Goal: Task Accomplishment & Management: Use online tool/utility

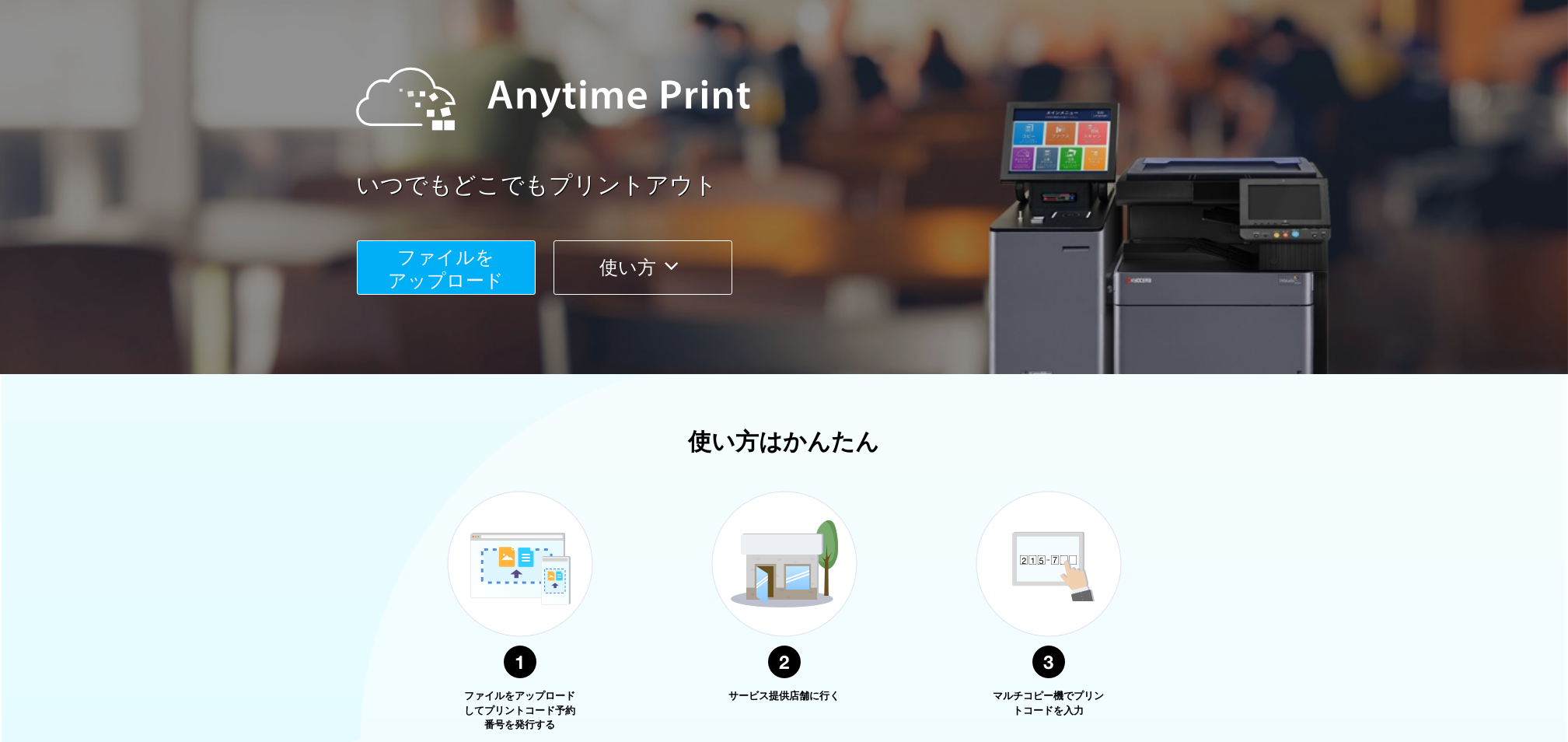
scroll to position [311, 0]
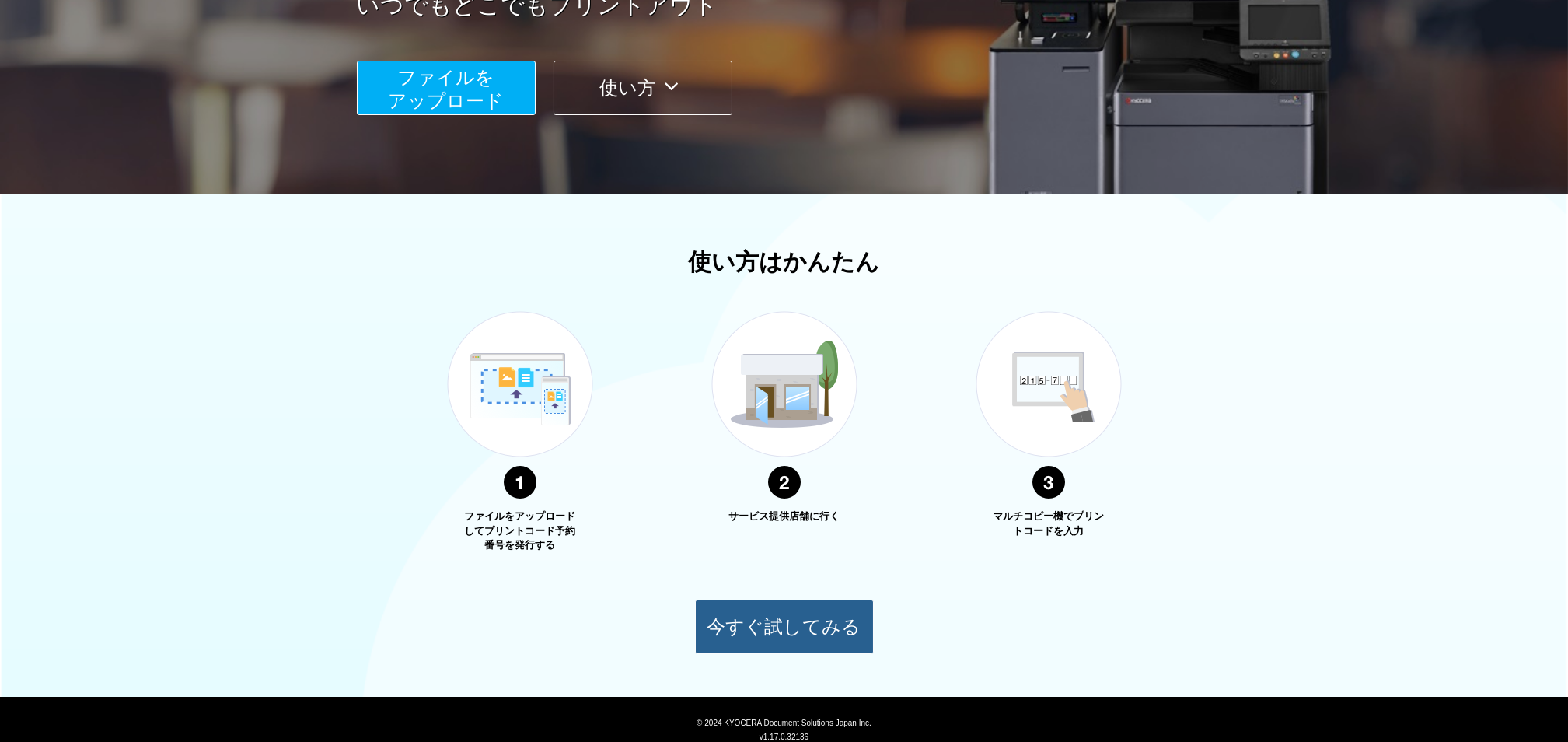
click at [810, 616] on button "今すぐ試してみる" at bounding box center [784, 626] width 179 height 54
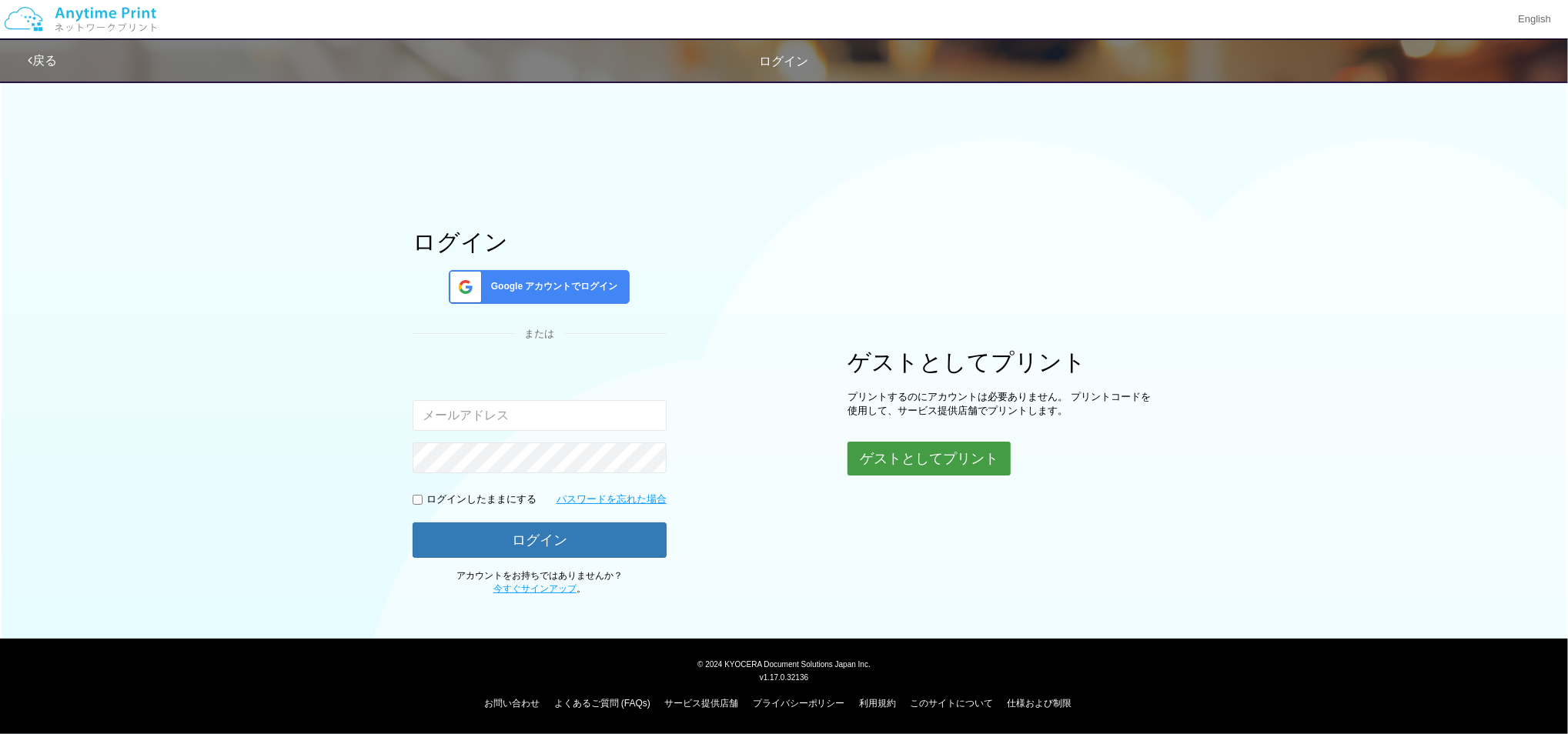
click at [950, 454] on button "ゲストとしてプリント" at bounding box center [929, 458] width 164 height 34
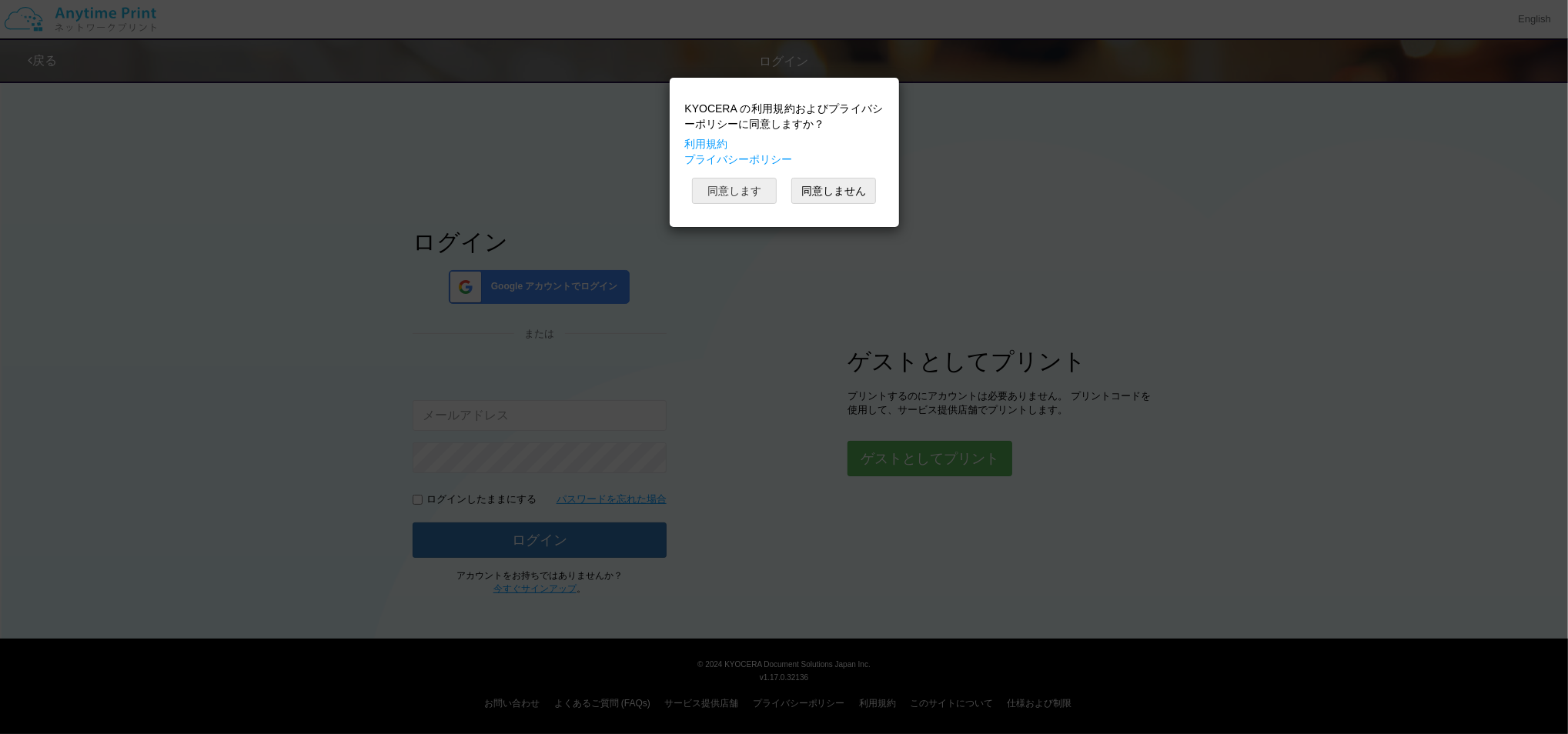
click at [752, 203] on button "同意します" at bounding box center [734, 191] width 85 height 26
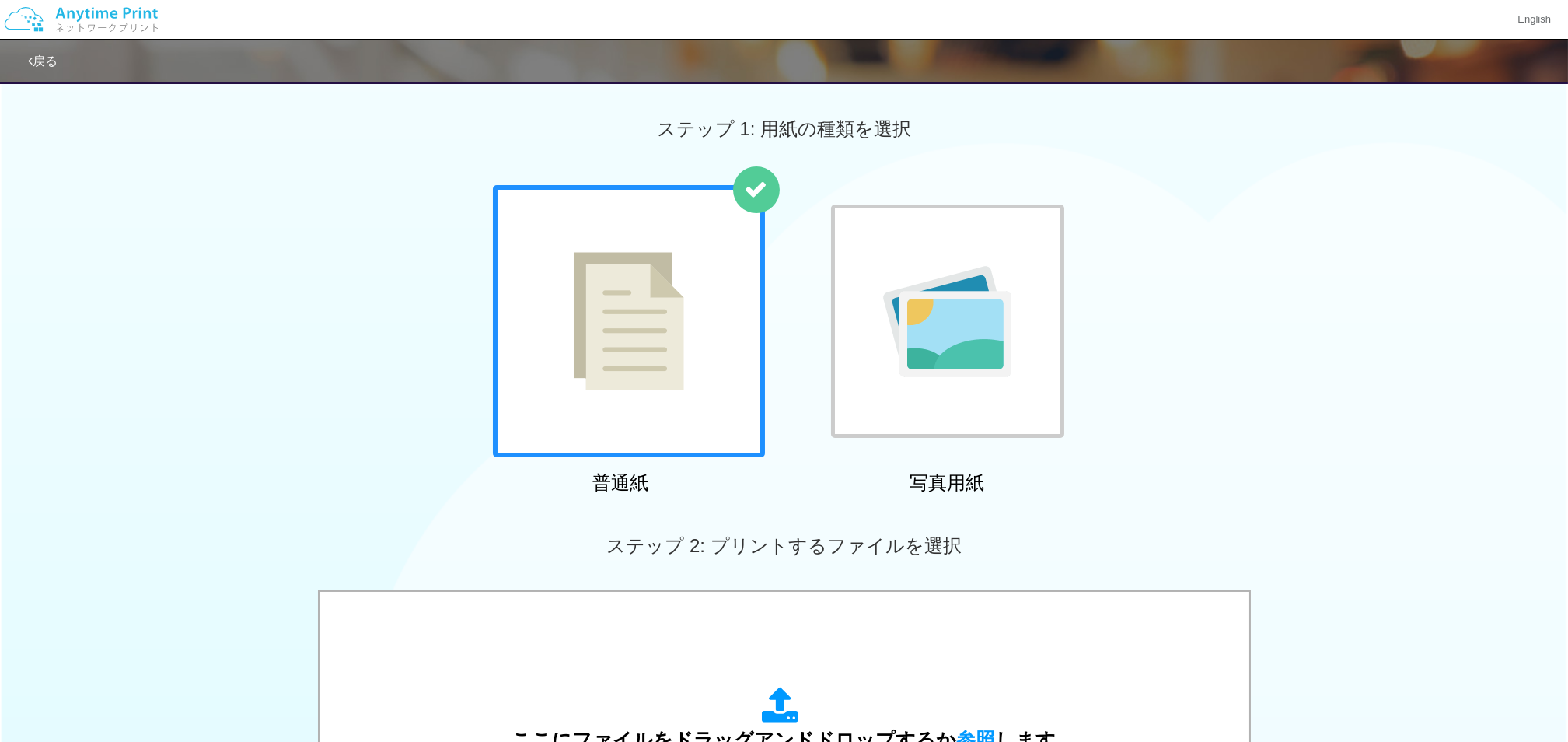
click at [682, 323] on img at bounding box center [629, 320] width 110 height 139
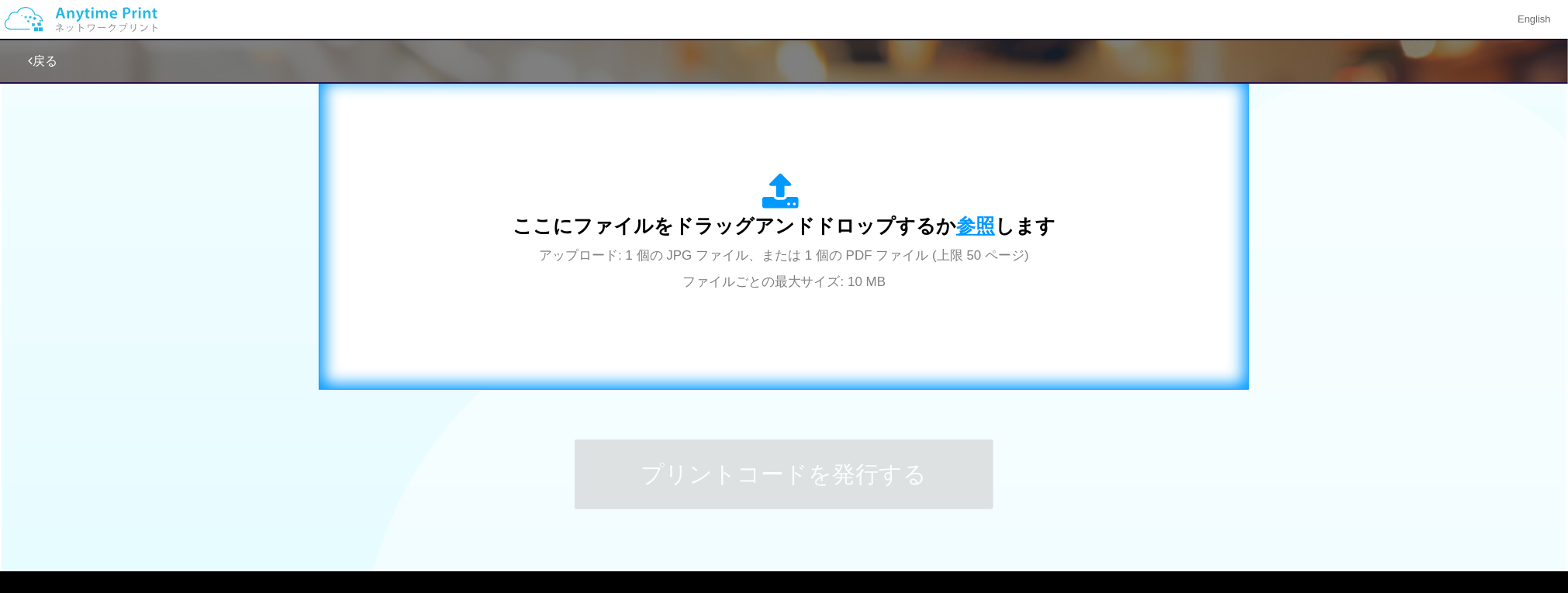
scroll to position [516, 0]
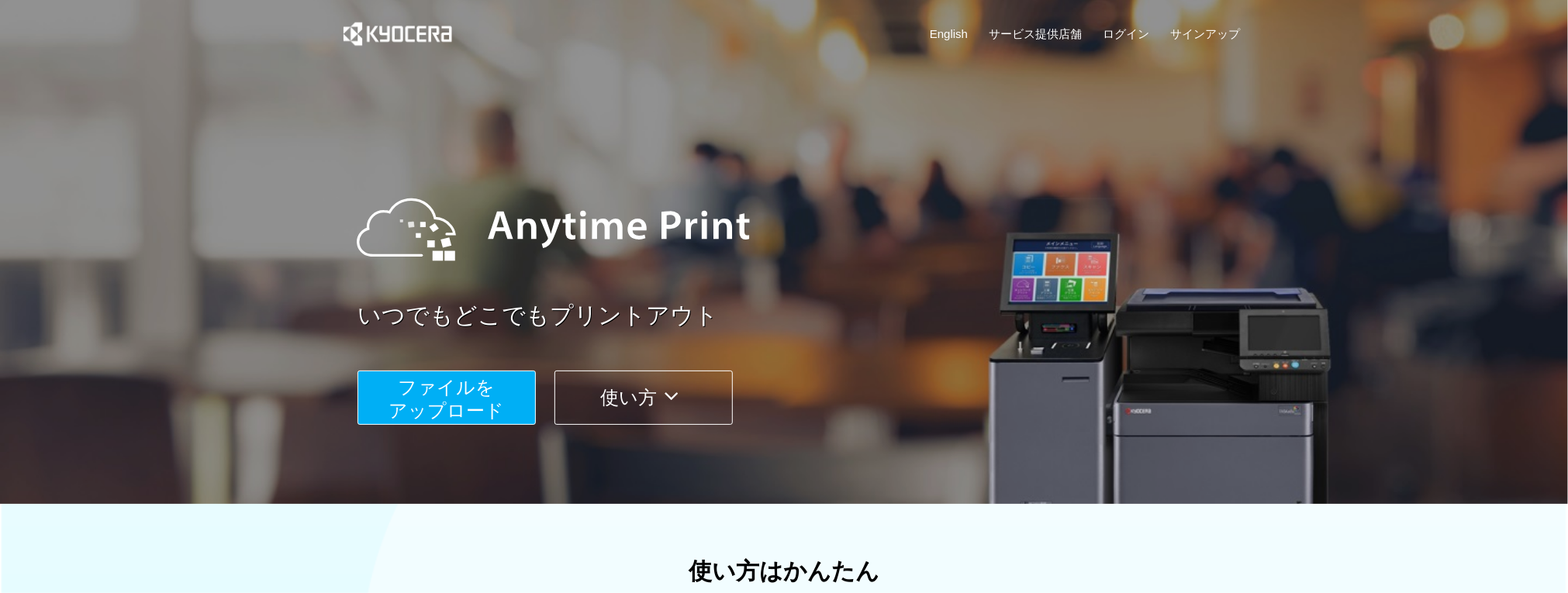
click at [461, 396] on span "ファイルを ​​アップロード" at bounding box center [447, 399] width 115 height 44
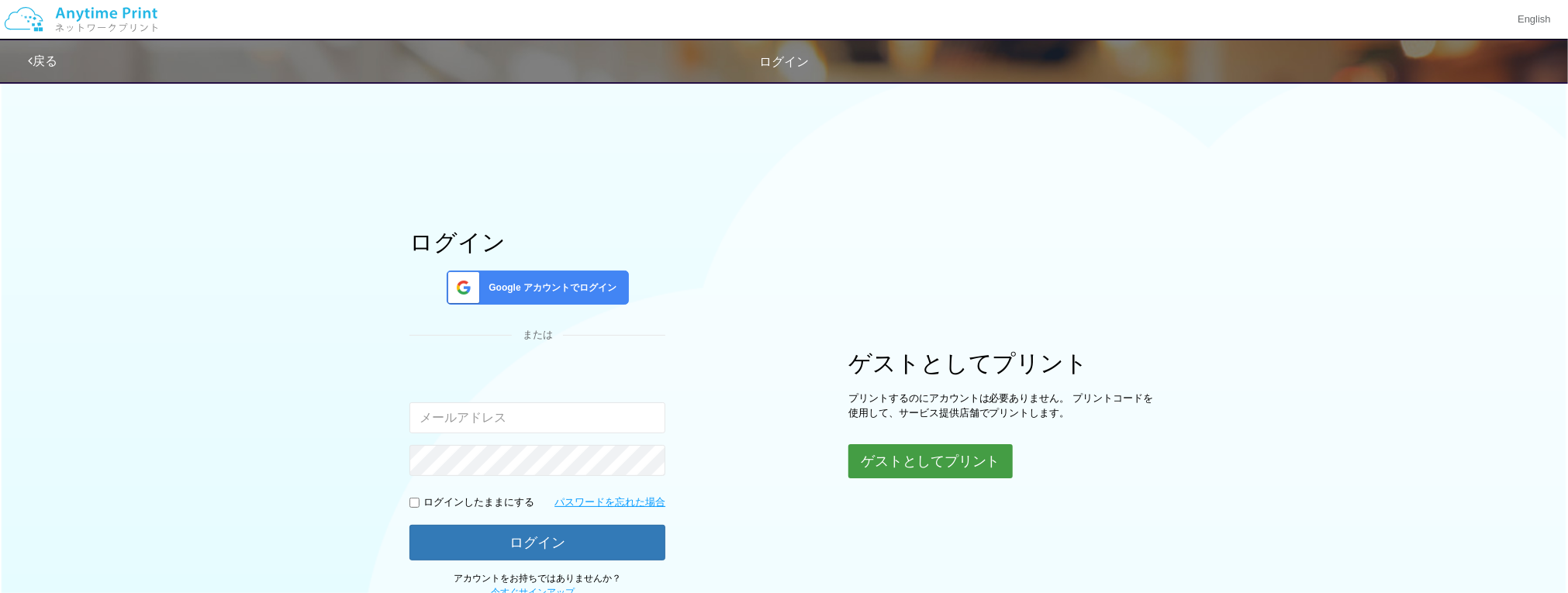
click at [904, 451] on button "ゲストとしてプリント" at bounding box center [931, 460] width 165 height 34
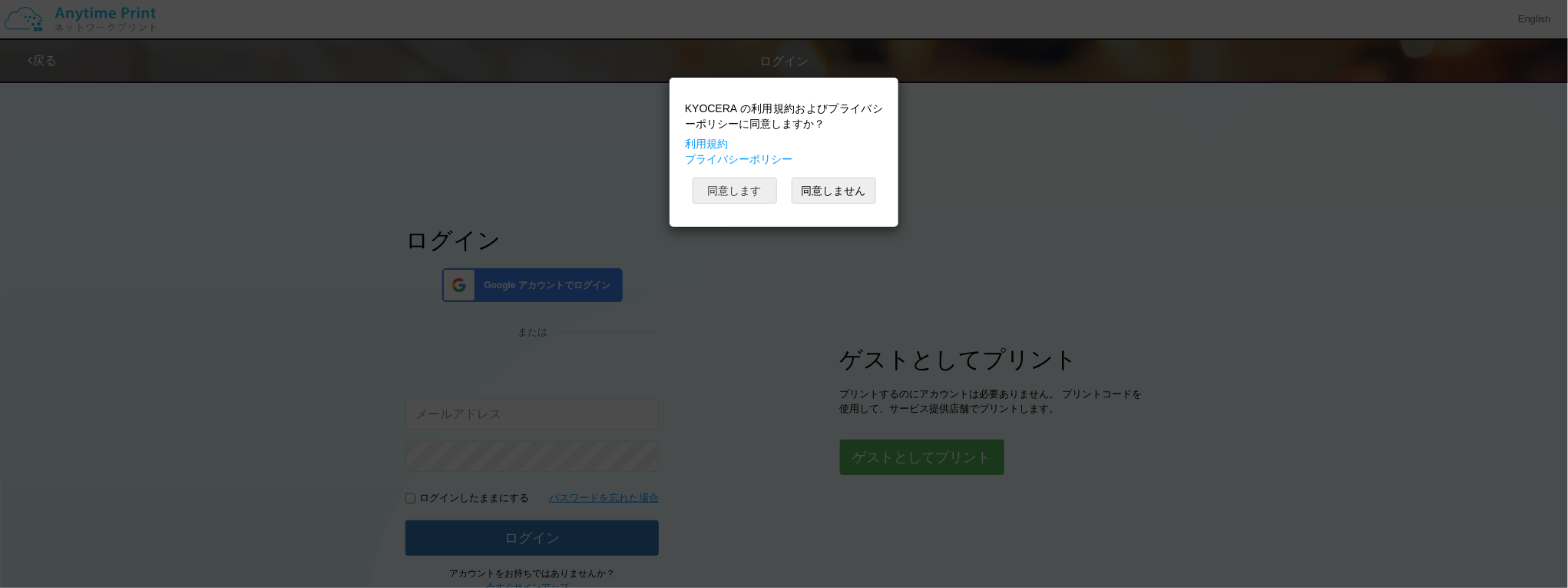
click at [753, 198] on button "同意します" at bounding box center [735, 191] width 84 height 26
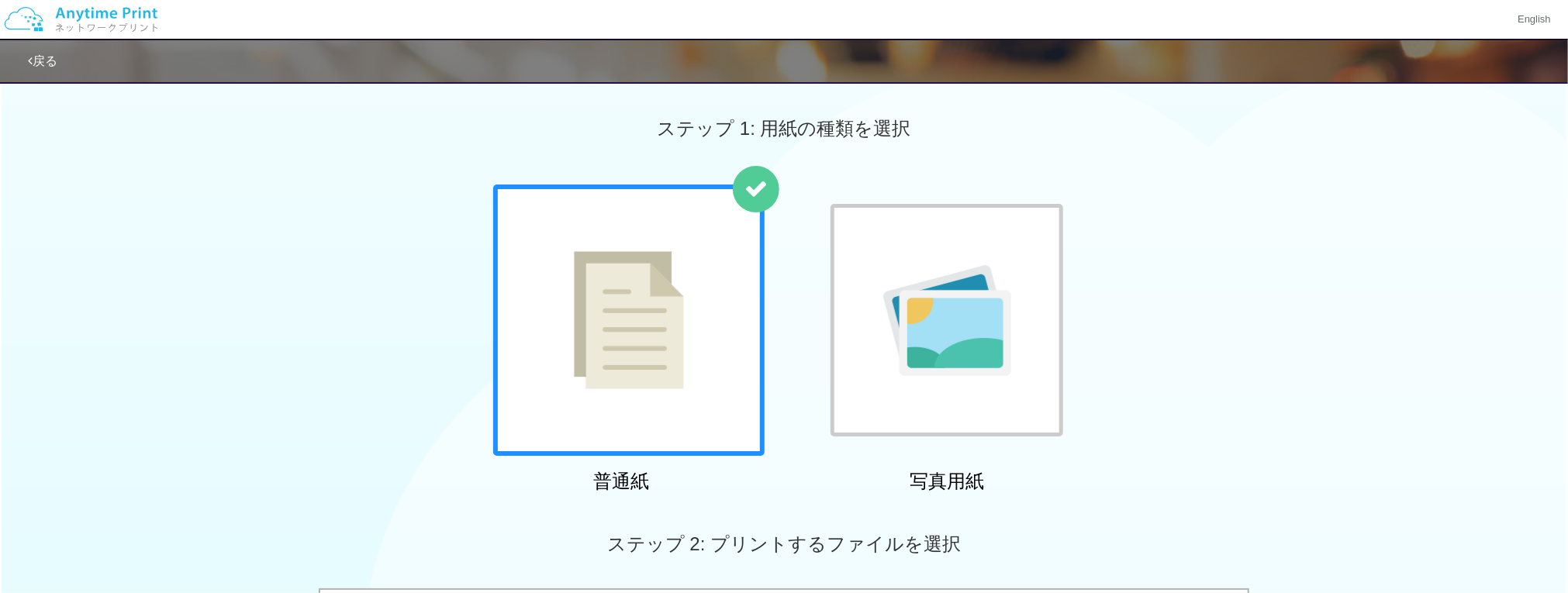
click at [685, 312] on div at bounding box center [629, 320] width 271 height 271
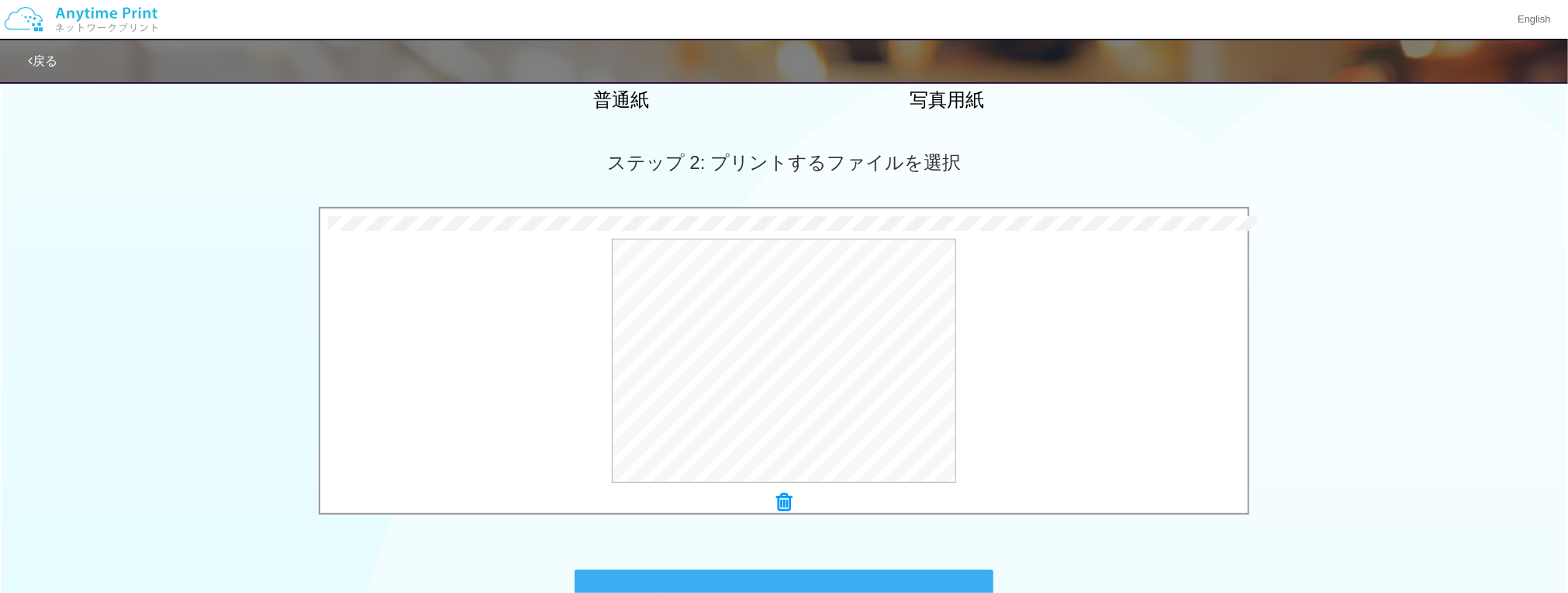
scroll to position [413, 0]
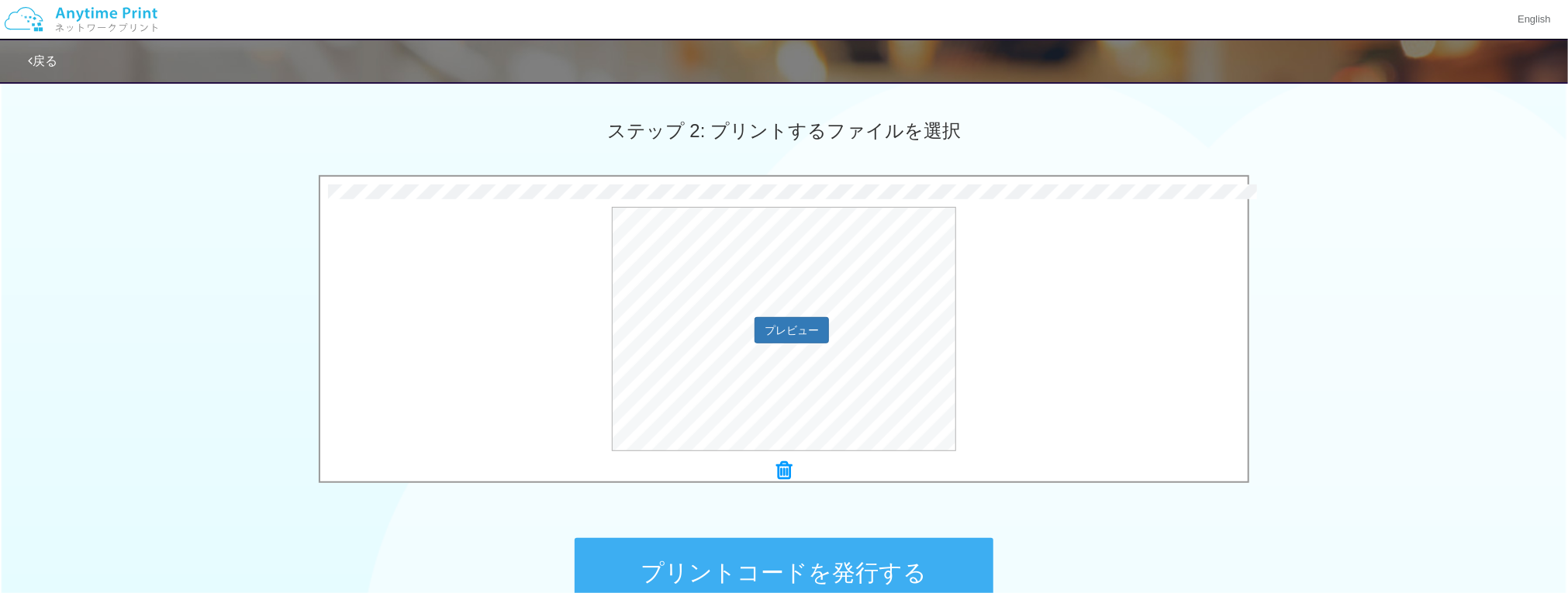
click at [1132, 291] on div "プレビュー" at bounding box center [784, 329] width 928 height 244
click at [778, 472] on icon at bounding box center [784, 470] width 16 height 20
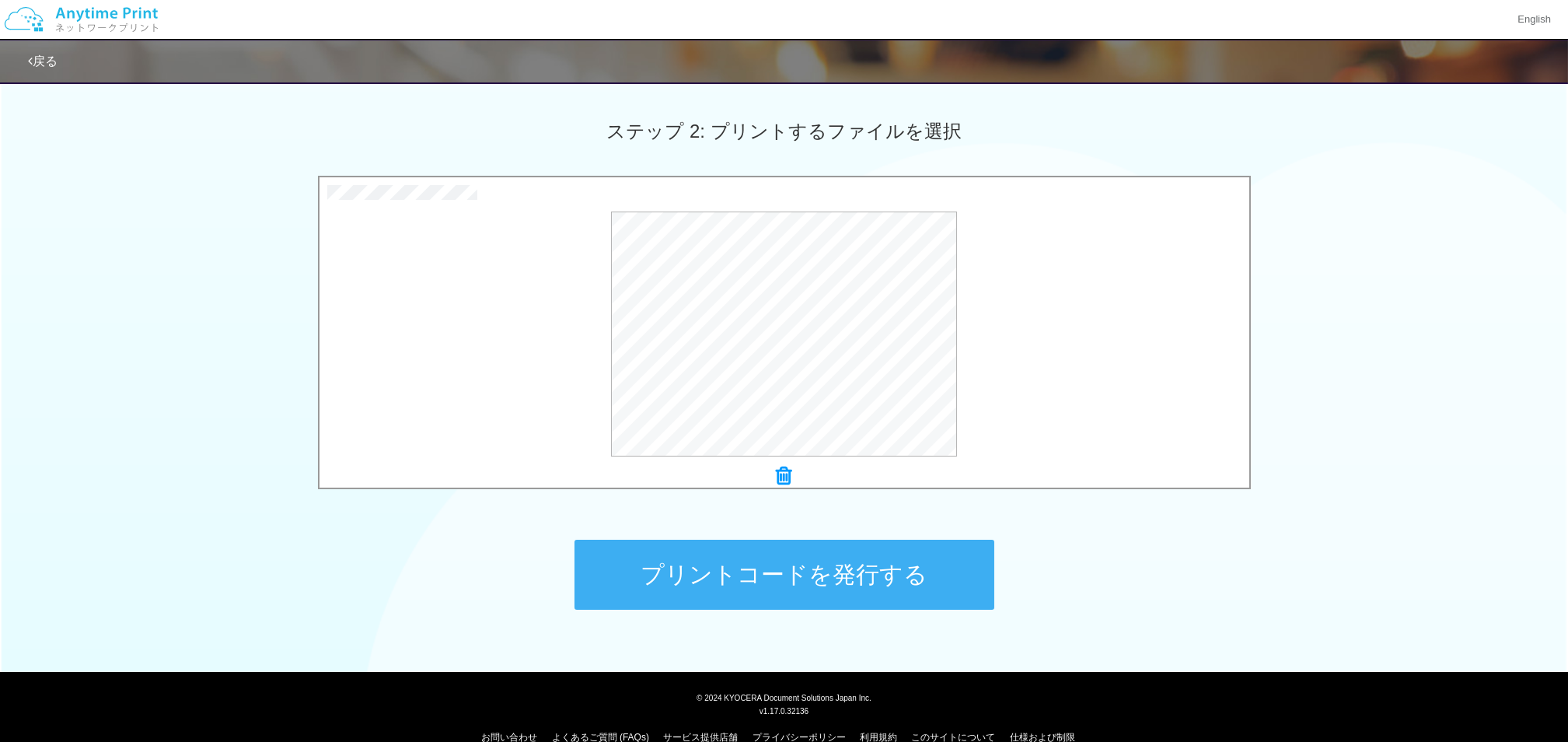
click at [843, 568] on button "プリントコードを発行する" at bounding box center [784, 575] width 420 height 70
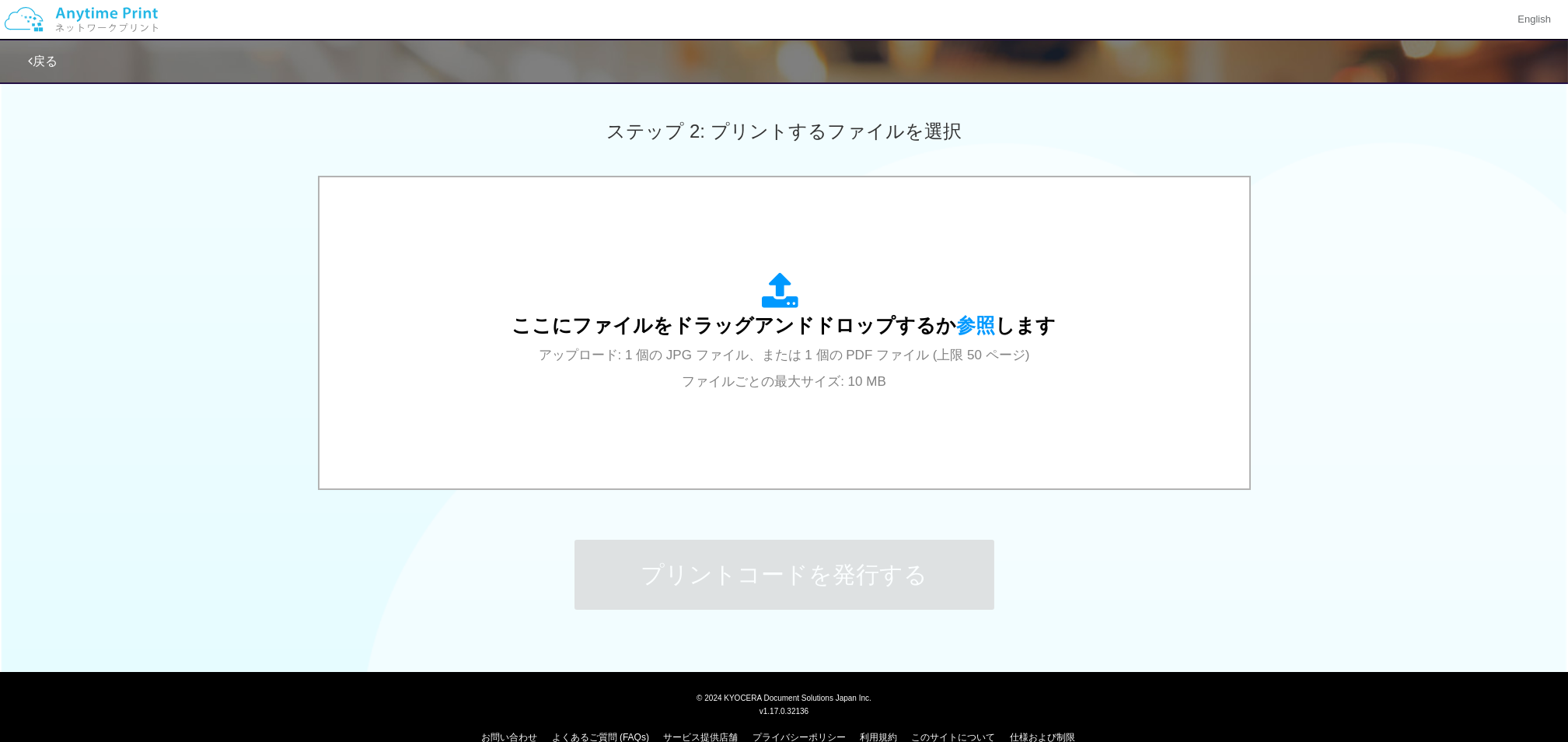
scroll to position [0, 0]
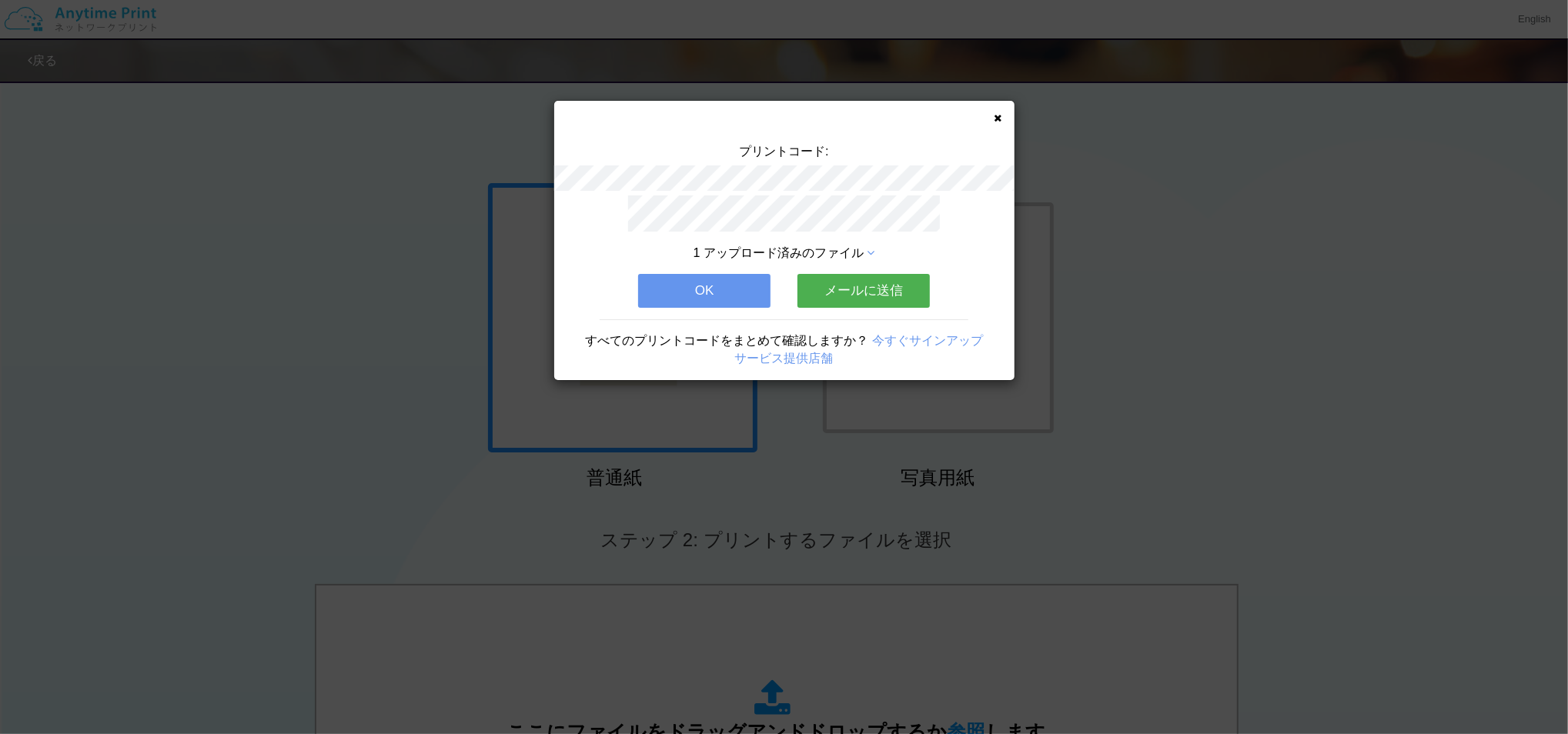
click at [709, 288] on button "OK" at bounding box center [704, 290] width 133 height 34
